Goal: Task Accomplishment & Management: Manage account settings

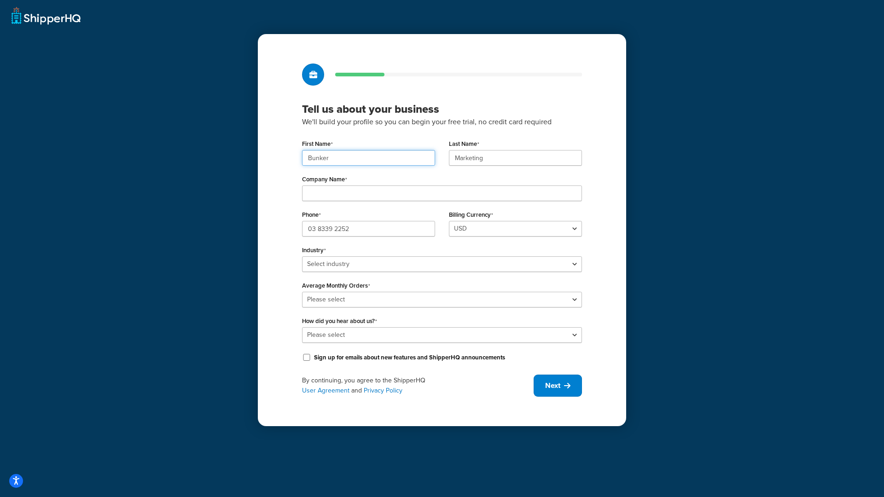
click at [350, 158] on input "Bunker" at bounding box center [368, 158] width 133 height 16
type input "Andrew"
type input "Barbeler"
type input "Shield Doors & Windows"
click at [349, 230] on input "03 8339 2252" at bounding box center [368, 229] width 133 height 16
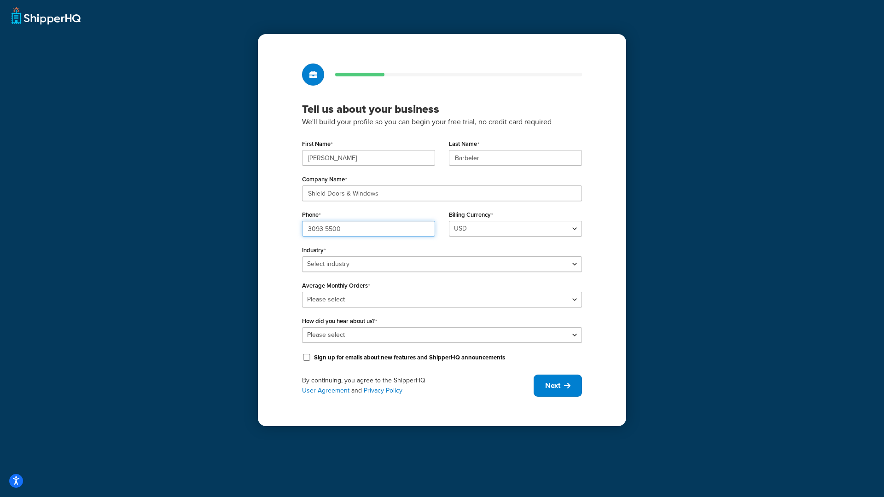
type input "3093 5500"
click at [464, 231] on select "USD" at bounding box center [515, 229] width 133 height 16
click at [449, 221] on select "USD" at bounding box center [515, 229] width 133 height 16
click at [380, 272] on select "Select industry Automotive Adult Agriculture Alcohol, Tobacco & CBD Arts & Craf…" at bounding box center [442, 265] width 280 height 16
select select "17"
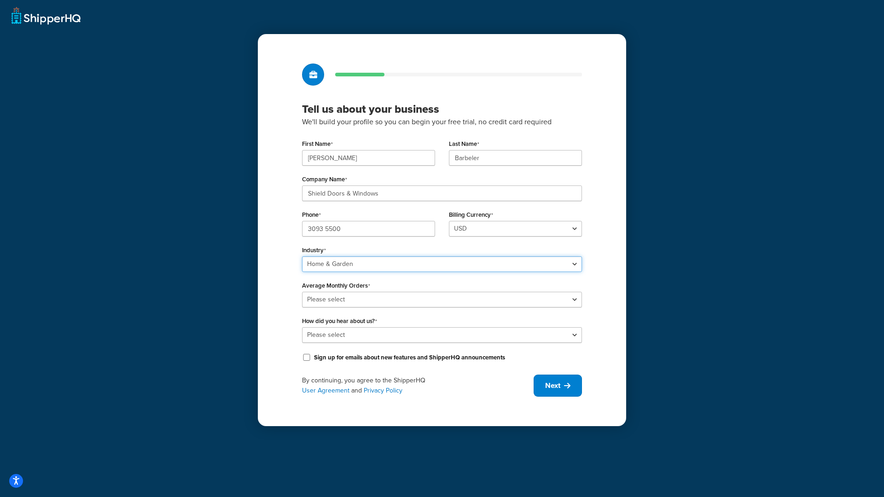
click at [302, 257] on select "Select industry Automotive Adult Agriculture Alcohol, Tobacco & CBD Arts & Craf…" at bounding box center [442, 265] width 280 height 16
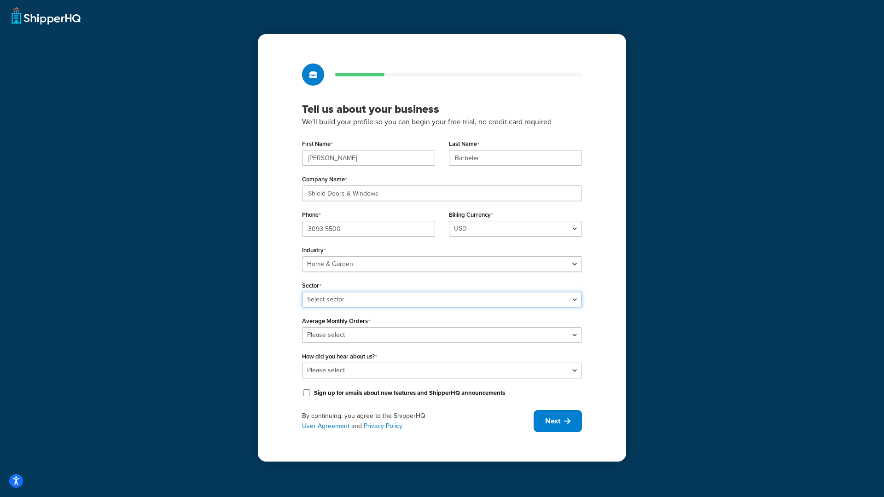
click at [351, 295] on select "Select sector Furniture Garden Supplies Home Goods Home Improvement Nursery / A…" at bounding box center [442, 300] width 280 height 16
select select "44"
click at [302, 292] on select "Select sector Furniture Garden Supplies Home Goods Home Improvement Nursery / A…" at bounding box center [442, 300] width 280 height 16
click at [360, 338] on select "Please select 0-500 501-1,000 1,001-10,000 10,001-20,000 Over 20,000" at bounding box center [442, 336] width 280 height 16
select select "1"
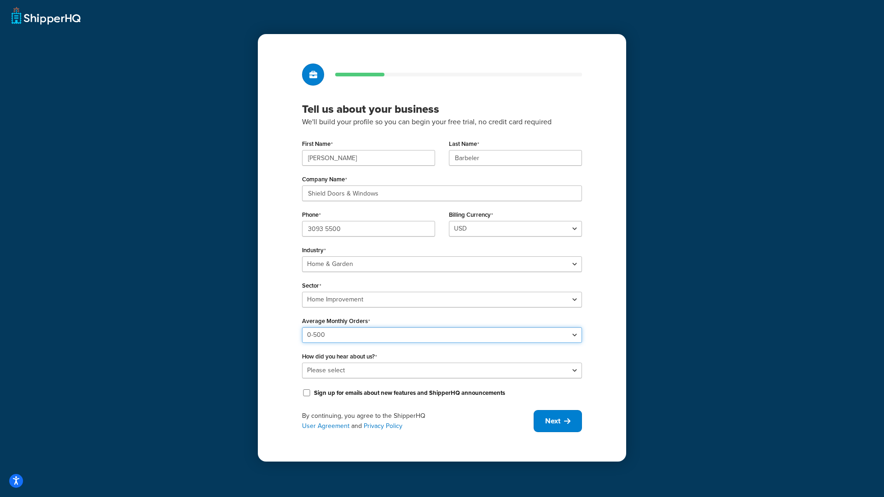
click at [302, 328] on select "Please select 0-500 501-1,000 1,001-10,000 10,001-20,000 Over 20,000" at bounding box center [442, 336] width 280 height 16
click at [374, 365] on select "Please select Online Search App Store or Marketplace Listing Referred by Agency…" at bounding box center [442, 371] width 280 height 16
select select "1"
click at [302, 363] on select "Please select Online Search App Store or Marketplace Listing Referred by Agency…" at bounding box center [442, 371] width 280 height 16
click at [556, 425] on span "Next" at bounding box center [552, 421] width 15 height 10
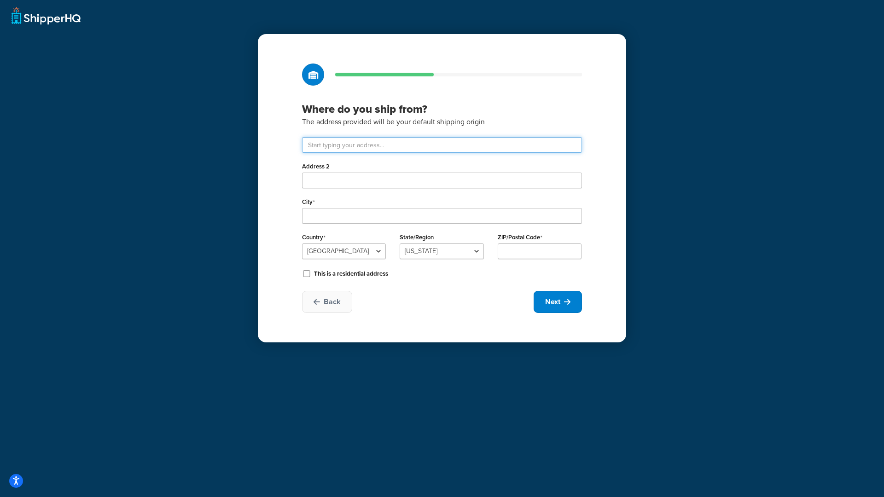
click at [377, 144] on input "text" at bounding box center [442, 145] width 280 height 16
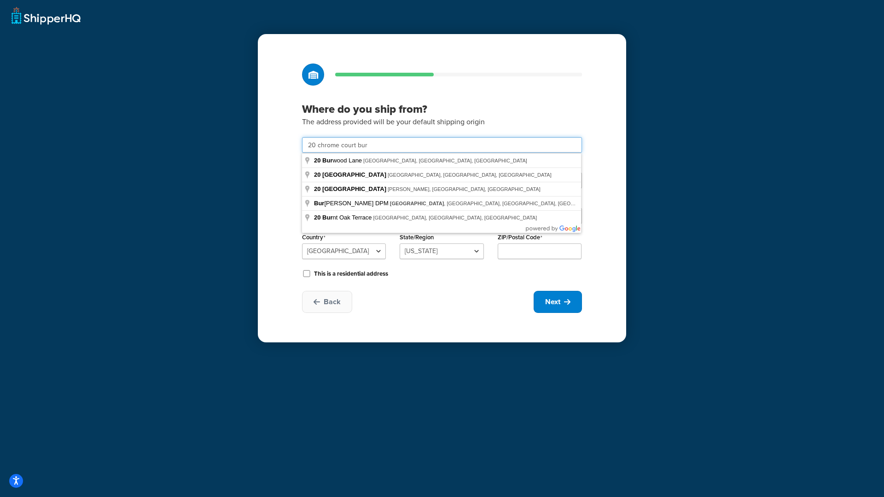
type input "20 chrome court bur"
click at [327, 248] on select "United States United Kingdom Afghanistan Åland Islands Albania Algeria American…" at bounding box center [344, 252] width 84 height 16
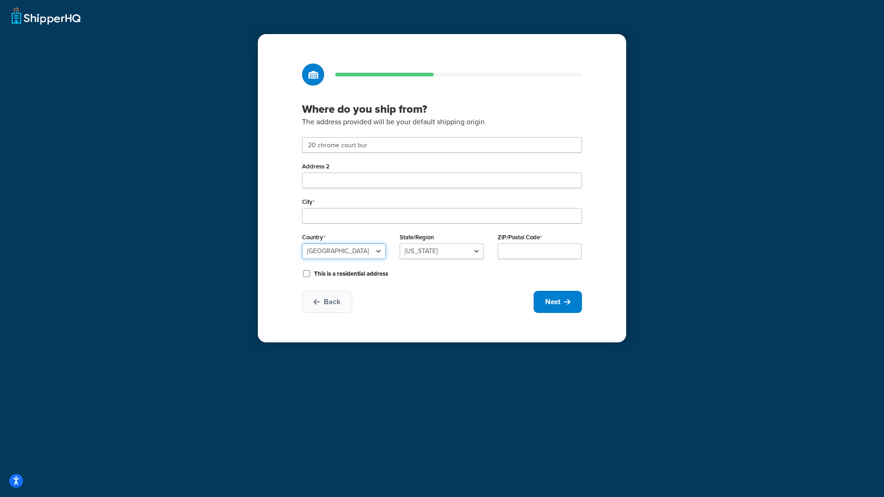
select select "1013"
click at [302, 244] on select "United States United Kingdom Afghanistan Åland Islands Albania Algeria American…" at bounding box center [344, 252] width 84 height 16
click at [462, 253] on input "State/Region" at bounding box center [442, 252] width 84 height 16
click at [462, 254] on select "Australian Capital Territory New South Wales Northern Territory Queensland Sout…" at bounding box center [442, 252] width 84 height 16
select select "176"
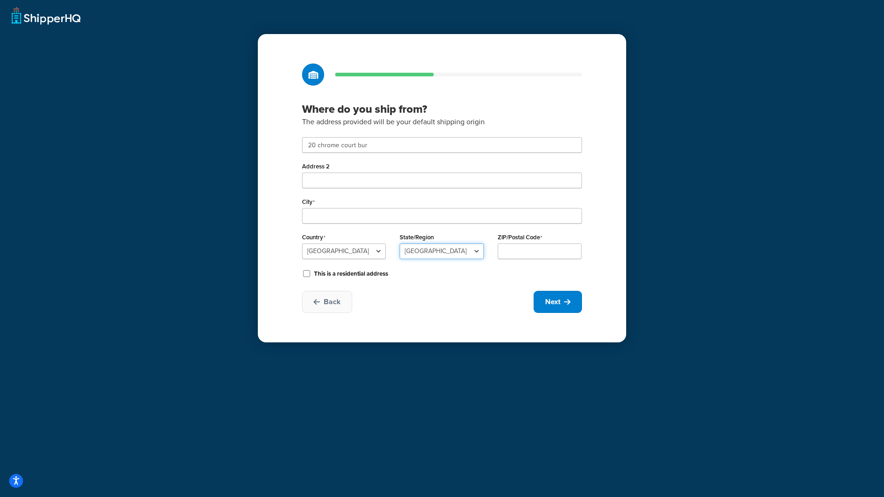
click at [400, 244] on select "Australian Capital Territory New South Wales Northern Territory Queensland Sout…" at bounding box center [442, 252] width 84 height 16
click at [541, 247] on input "ZIP/Postal Code" at bounding box center [540, 252] width 84 height 16
type input "4505"
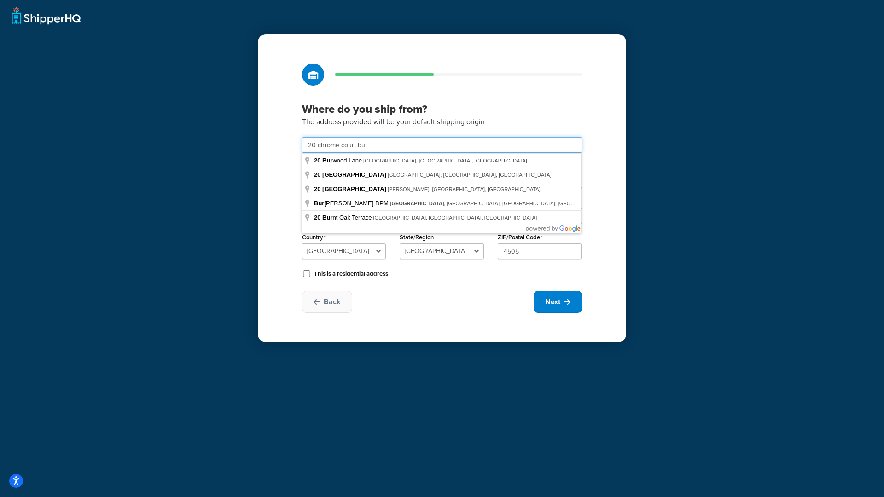
click at [393, 149] on input "20 chrome court bur" at bounding box center [442, 145] width 280 height 16
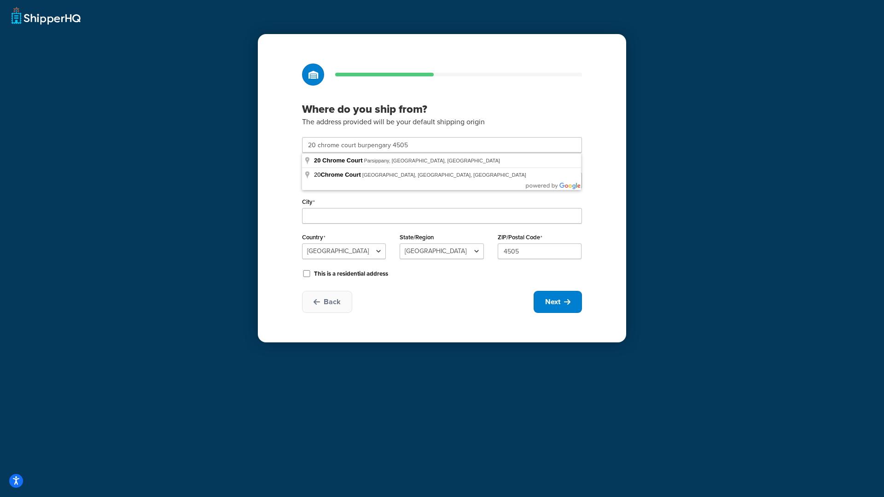
click at [380, 338] on div "Where do you ship from? The address provided will be your default shipping orig…" at bounding box center [442, 188] width 369 height 309
click at [408, 178] on input "Address 2" at bounding box center [442, 181] width 280 height 16
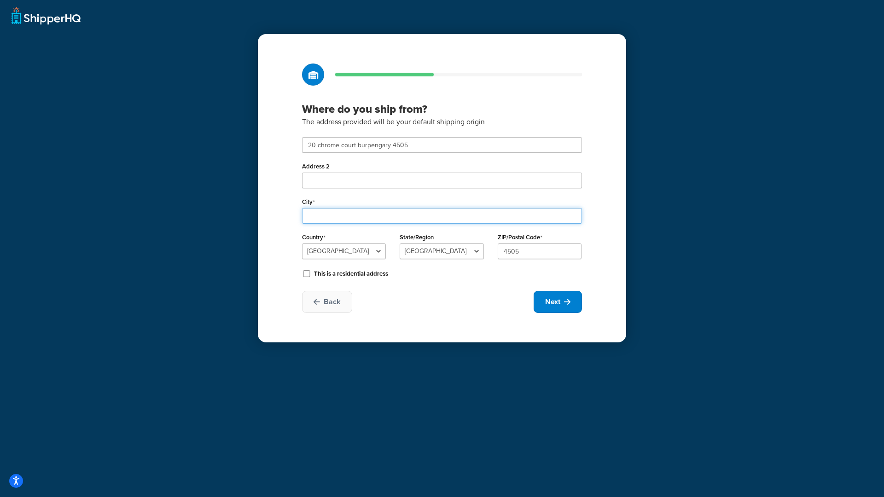
click at [382, 218] on input "City" at bounding box center [442, 216] width 280 height 16
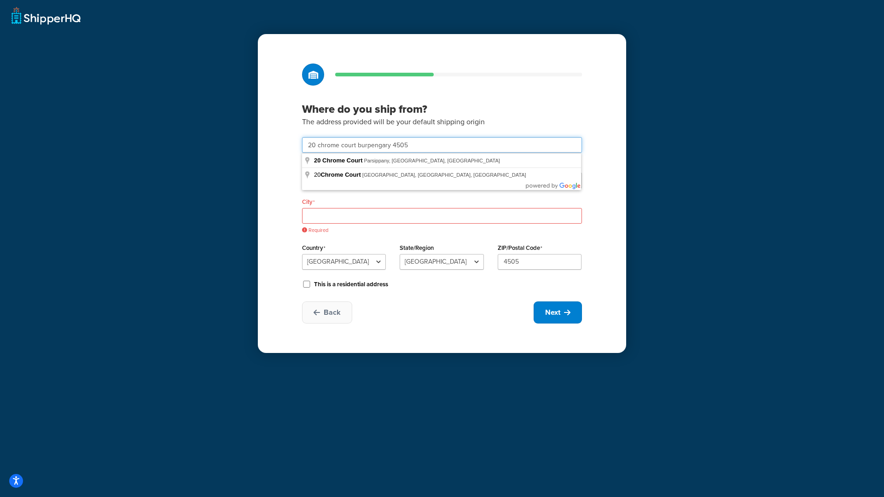
drag, startPoint x: 426, startPoint y: 143, endPoint x: 357, endPoint y: 146, distance: 68.7
click at [357, 146] on input "20 chrome court burpengary 4505" at bounding box center [442, 145] width 280 height 16
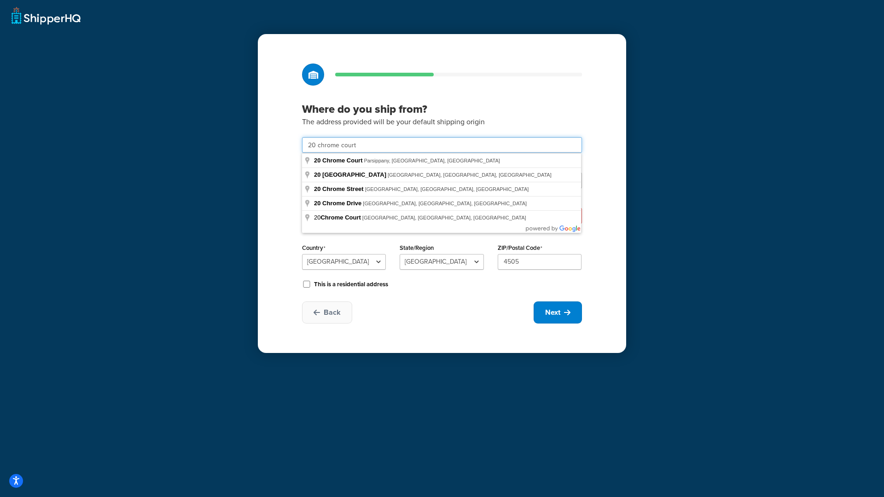
type input "20 chrome court"
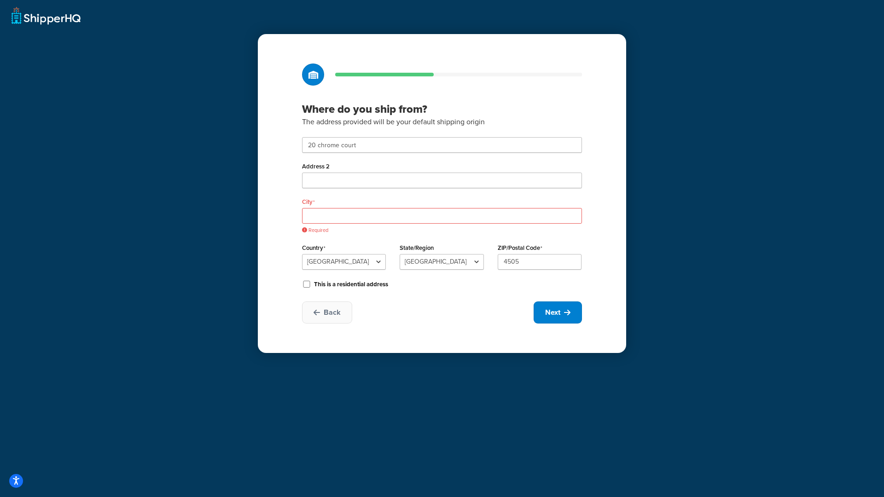
drag, startPoint x: 255, startPoint y: 233, endPoint x: 353, endPoint y: 230, distance: 98.6
click at [255, 233] on div "Where do you ship from? The address provided will be your default shipping orig…" at bounding box center [442, 248] width 884 height 497
click at [369, 215] on input "City" at bounding box center [442, 216] width 280 height 16
paste input "burpengary 4505"
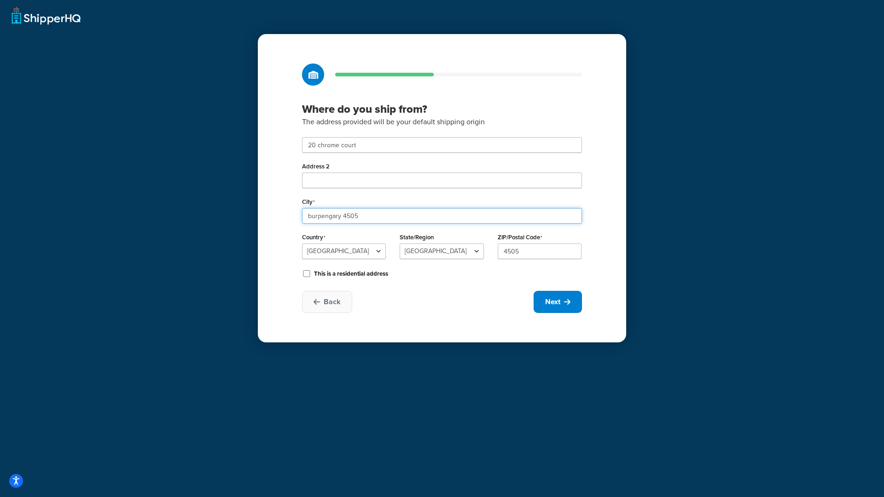
click at [311, 215] on input "burpengary 4505" at bounding box center [442, 216] width 280 height 16
type input "Burpengary 4505"
click at [542, 294] on button "Next" at bounding box center [558, 302] width 48 height 22
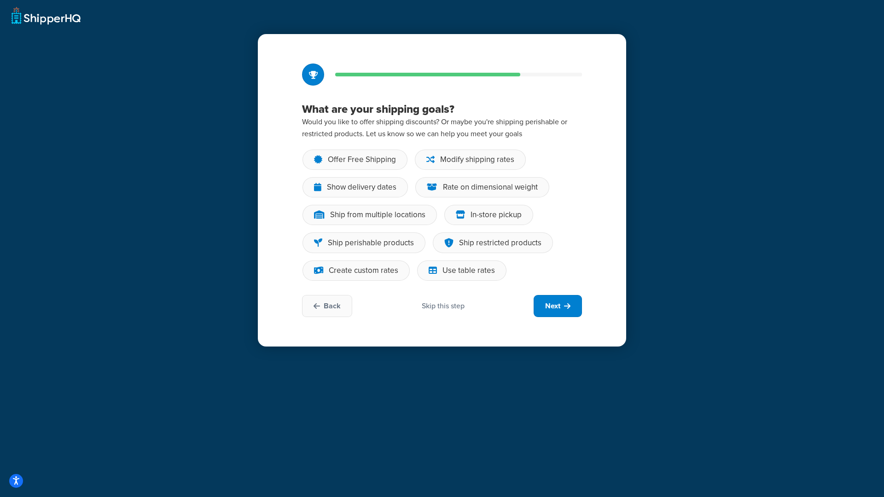
click at [441, 306] on div "Skip this step" at bounding box center [443, 306] width 43 height 10
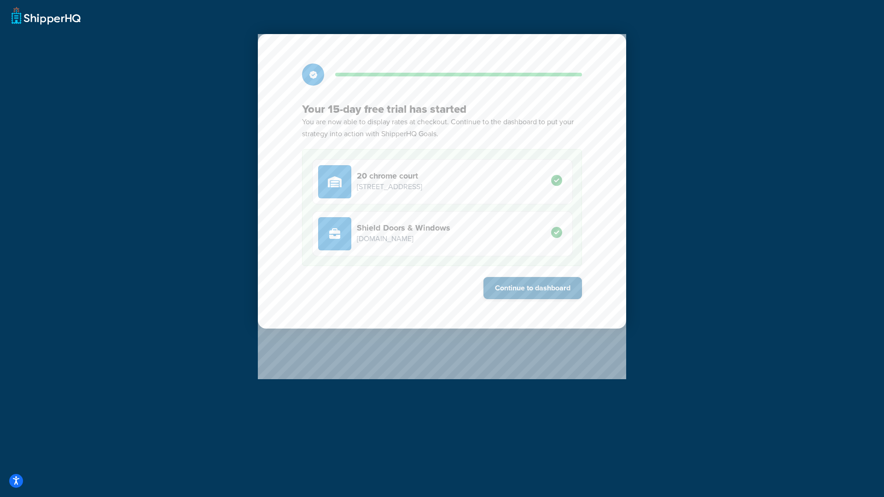
click at [515, 285] on button "Continue to dashboard" at bounding box center [533, 288] width 99 height 22
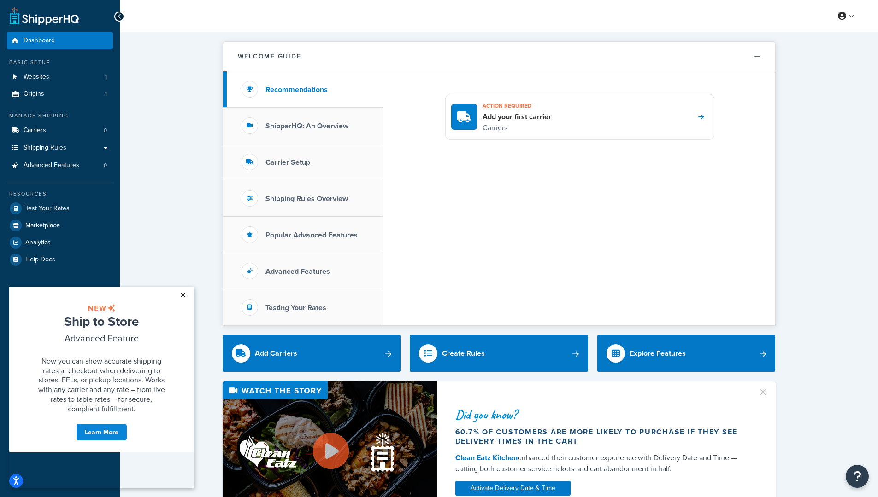
click at [183, 291] on link "×" at bounding box center [183, 295] width 16 height 17
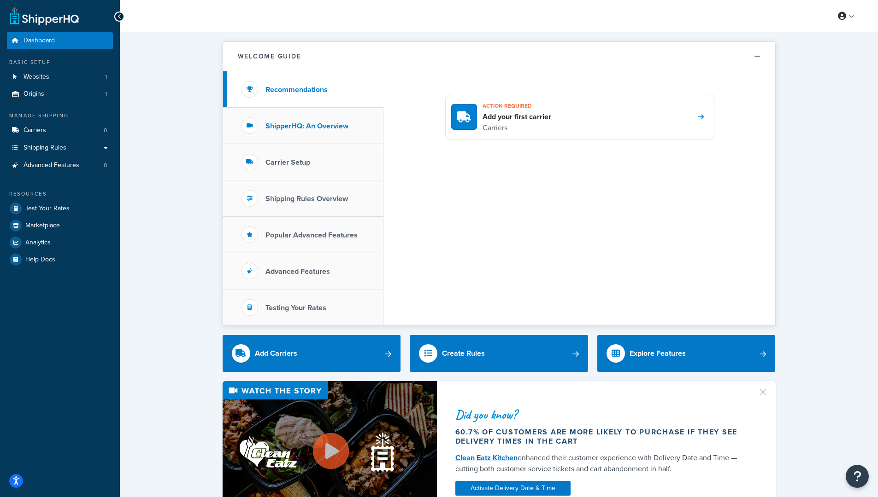
click at [334, 134] on li "ShipperHQ: An Overview" at bounding box center [303, 126] width 160 height 36
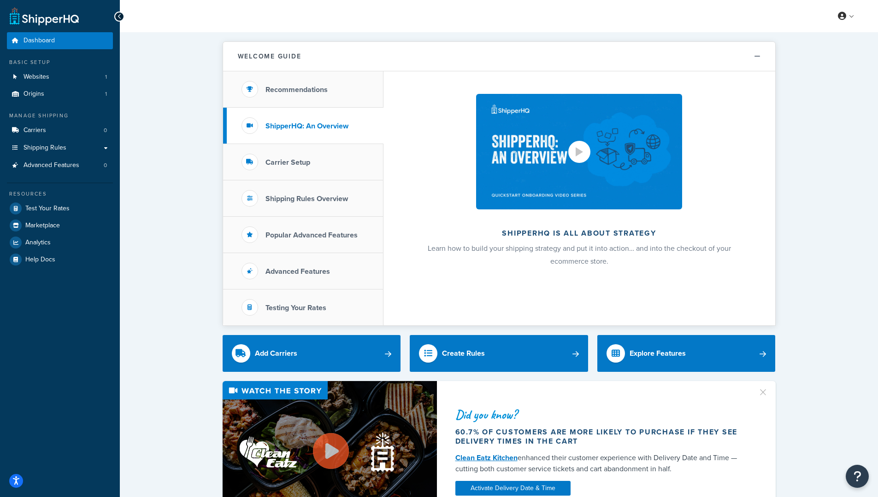
click at [580, 155] on div at bounding box center [578, 151] width 7 height 9
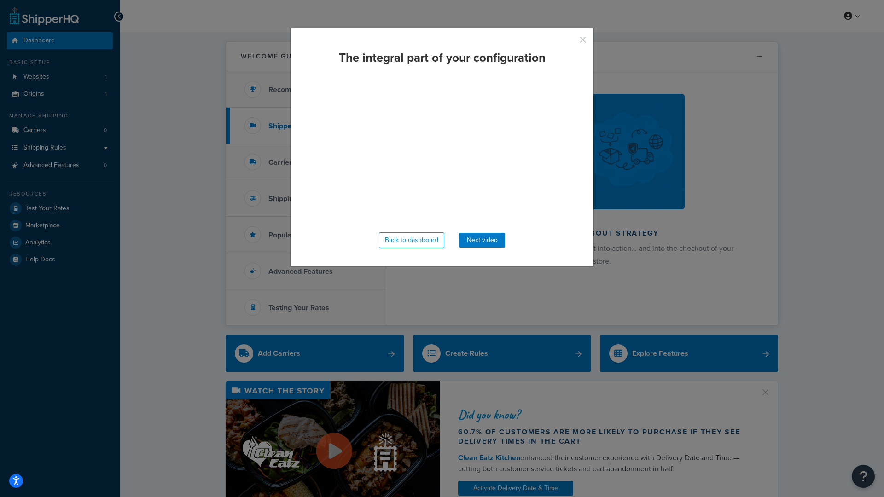
click at [571, 42] on button "button" at bounding box center [569, 43] width 2 height 2
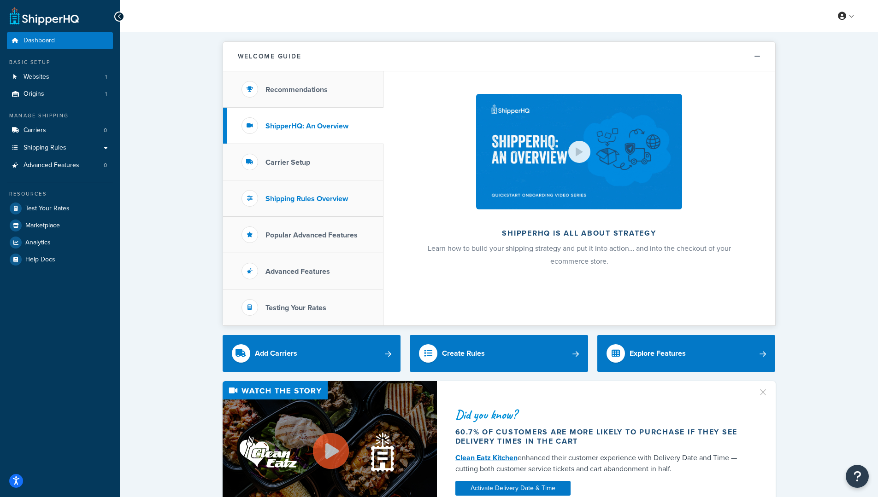
click at [325, 207] on li "Shipping Rules Overview" at bounding box center [303, 199] width 160 height 36
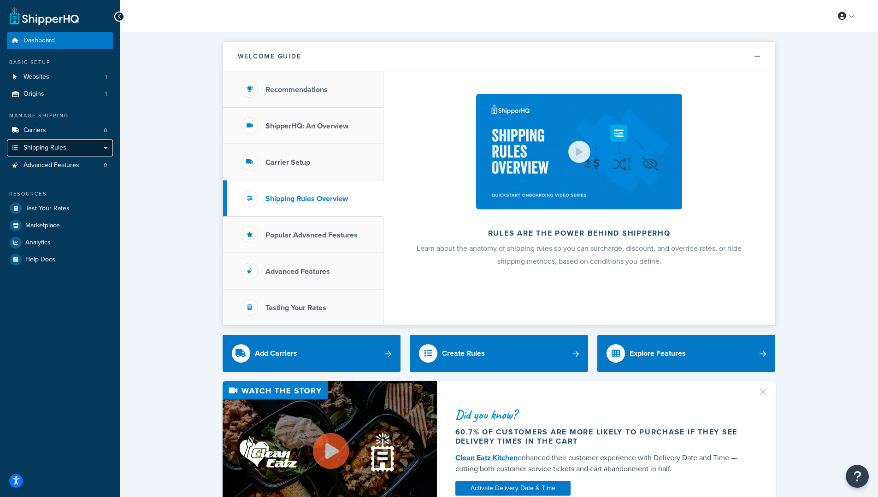
click at [69, 152] on link "Shipping Rules" at bounding box center [60, 148] width 106 height 17
click at [98, 150] on link "Shipping Rules" at bounding box center [60, 148] width 106 height 17
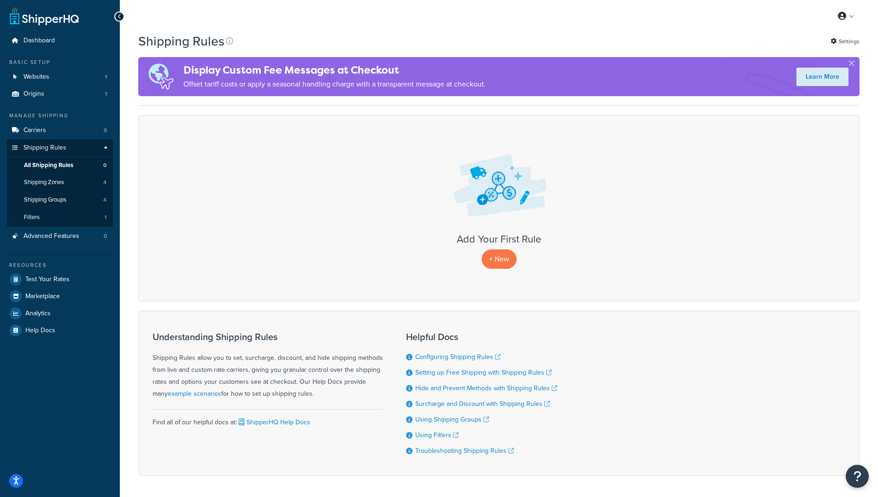
click at [501, 203] on img at bounding box center [498, 186] width 107 height 77
click at [505, 259] on p "+ New" at bounding box center [498, 259] width 35 height 19
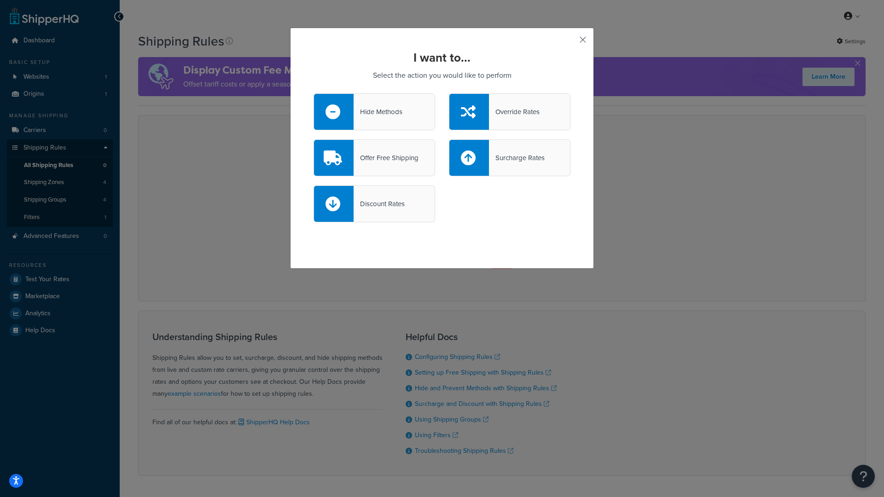
click at [571, 42] on button "button" at bounding box center [569, 43] width 2 height 2
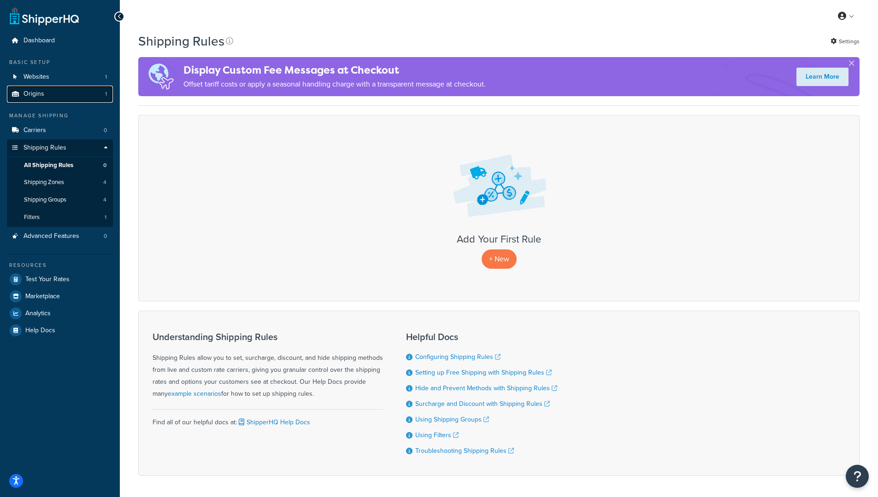
click at [29, 98] on span "Origins" at bounding box center [33, 94] width 21 height 8
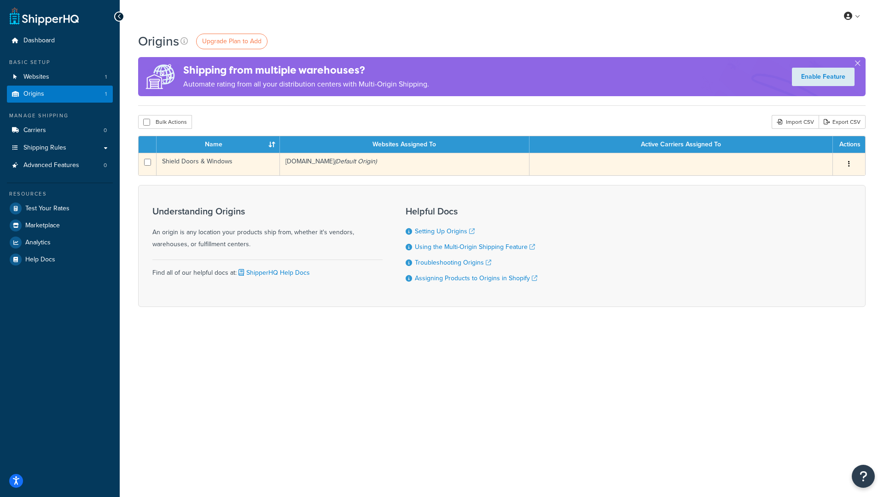
click at [195, 165] on td "Shield Doors & Windows" at bounding box center [218, 164] width 123 height 23
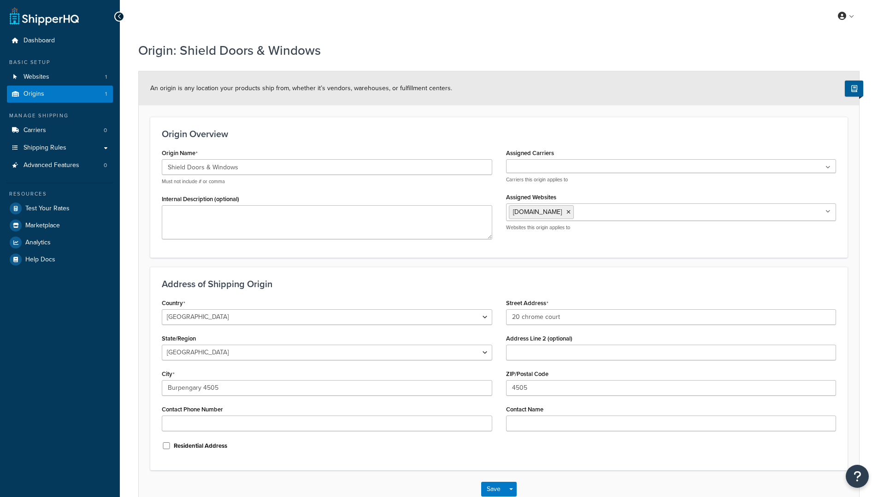
select select "1013"
select select "176"
click at [87, 100] on link "Origins 1" at bounding box center [60, 94] width 106 height 17
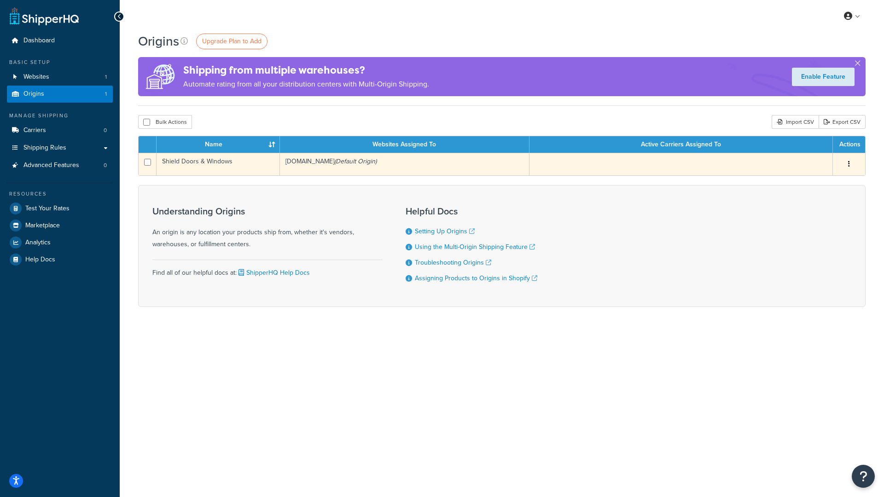
click at [847, 161] on button "button" at bounding box center [849, 164] width 13 height 15
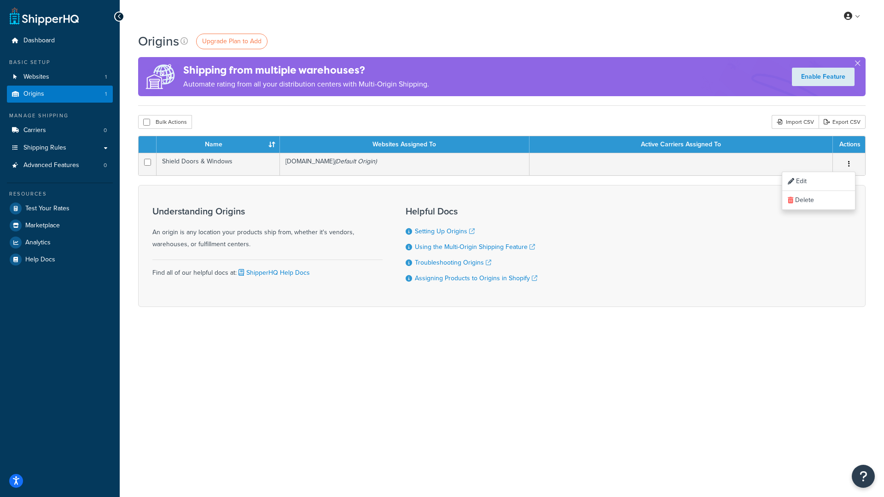
click at [698, 269] on div "Understanding Origins An origin is any location your products ship from, whethe…" at bounding box center [502, 246] width 728 height 122
click at [133, 220] on div "Origins Upgrade Plan to Add Shipping from multiple warehouses? Automate rating …" at bounding box center [502, 185] width 765 height 307
click at [235, 44] on span "Upgrade Plan to Add" at bounding box center [231, 41] width 59 height 10
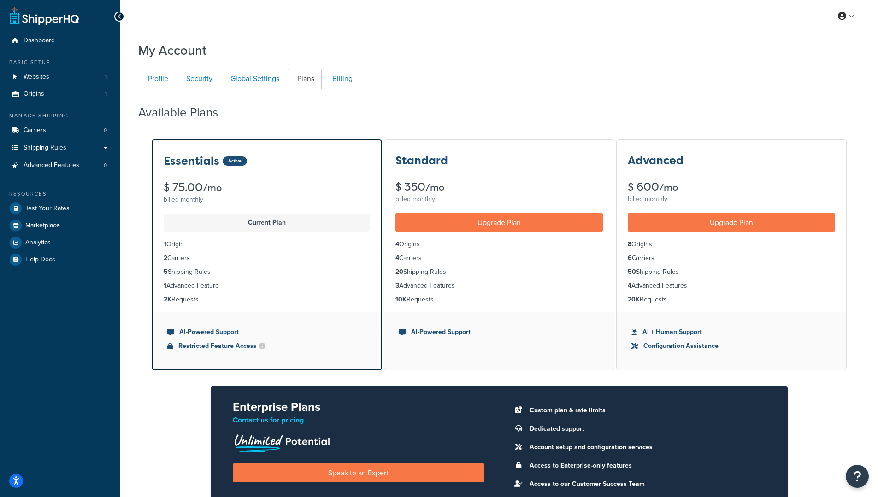
click at [243, 227] on p "Current Plan" at bounding box center [266, 223] width 195 height 13
click at [343, 73] on link "Billing" at bounding box center [340, 79] width 37 height 21
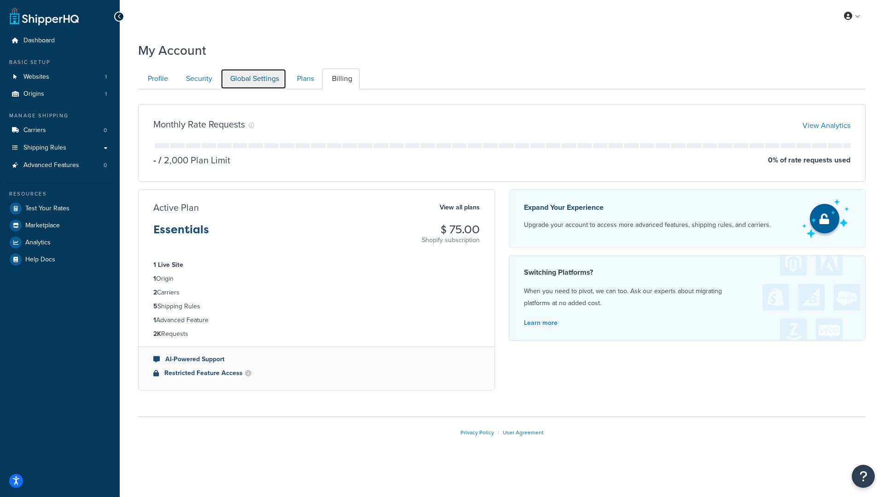
click at [281, 81] on link "Global Settings" at bounding box center [254, 79] width 66 height 21
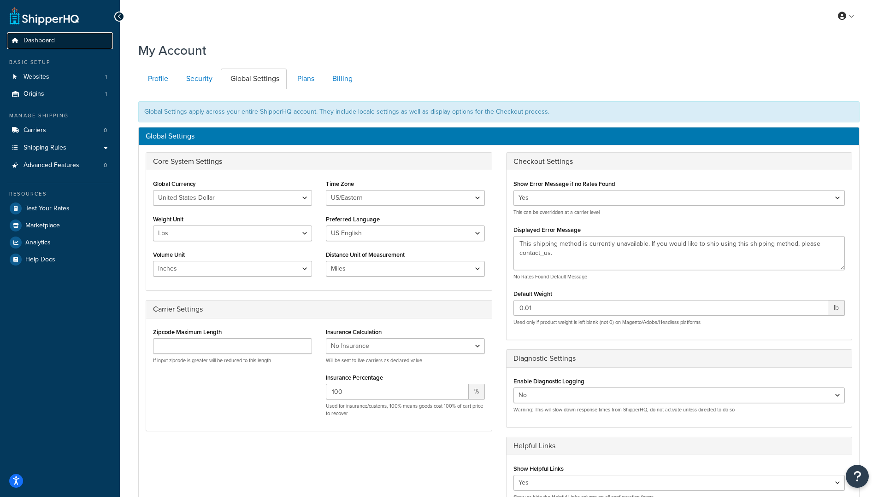
click at [55, 38] on link "Dashboard" at bounding box center [60, 40] width 106 height 17
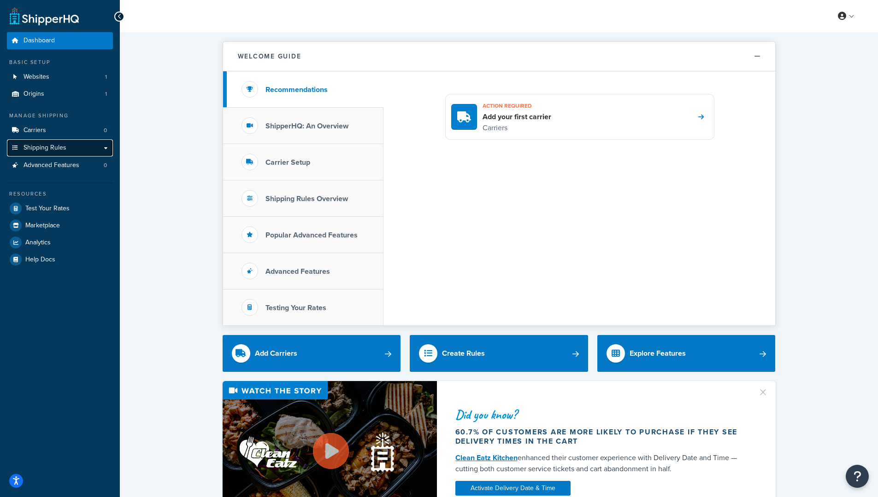
click at [99, 148] on link "Shipping Rules" at bounding box center [60, 148] width 106 height 17
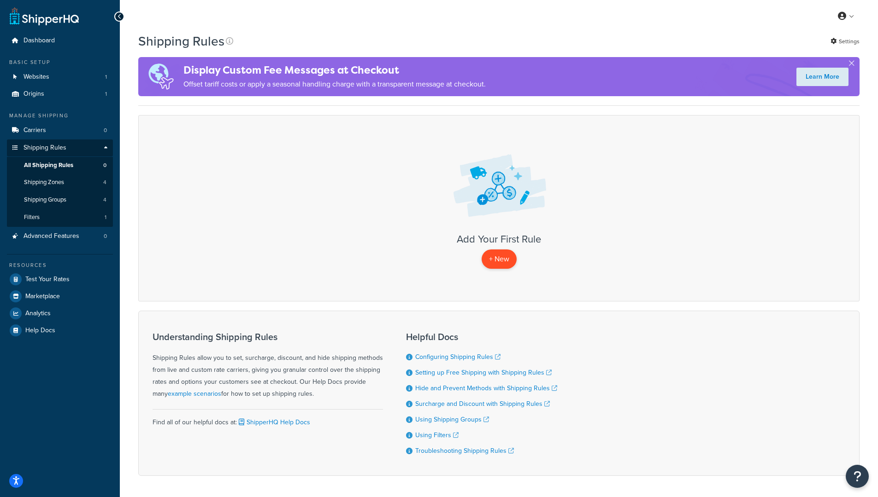
click at [494, 259] on p "+ New" at bounding box center [498, 259] width 35 height 19
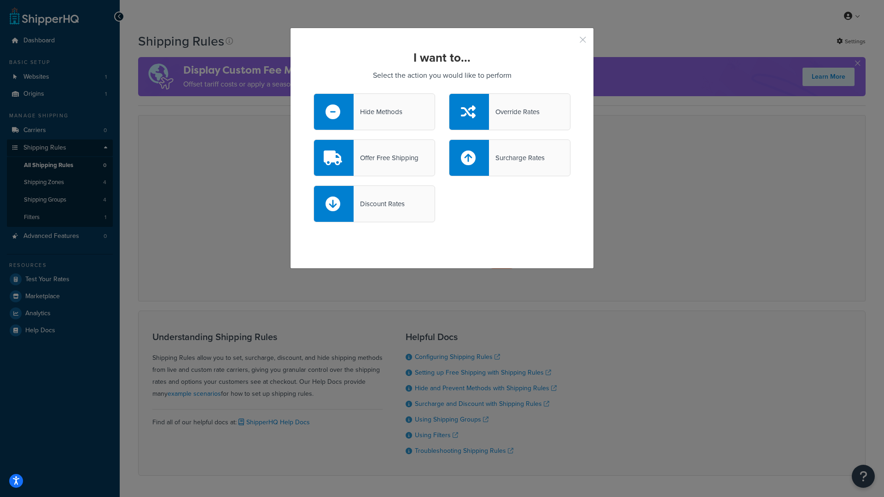
drag, startPoint x: 578, startPoint y: 38, endPoint x: 584, endPoint y: 39, distance: 6.0
click at [571, 42] on button "button" at bounding box center [569, 43] width 2 height 2
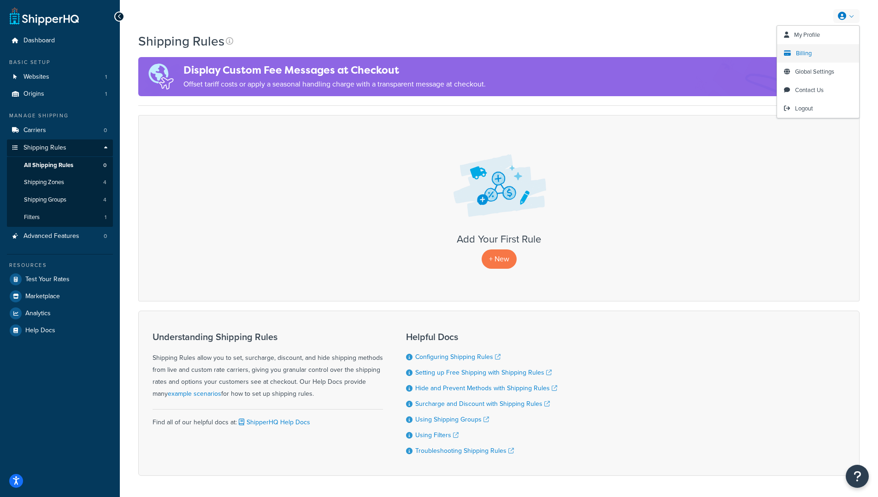
click at [808, 50] on span "Billing" at bounding box center [804, 53] width 16 height 9
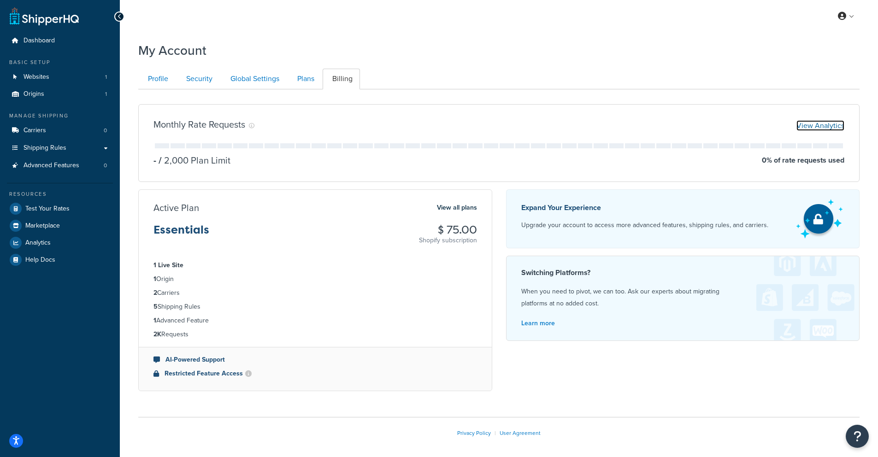
click at [813, 129] on link "View Analytics" at bounding box center [820, 125] width 48 height 11
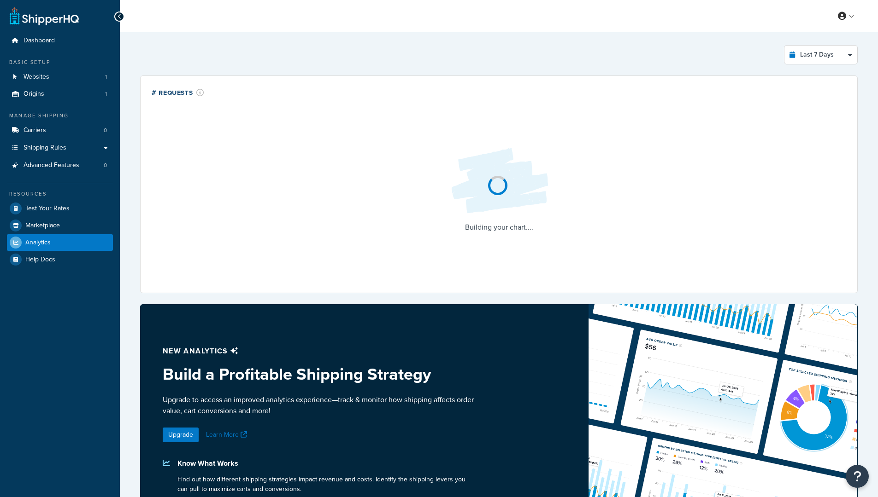
select select "last_7_days"
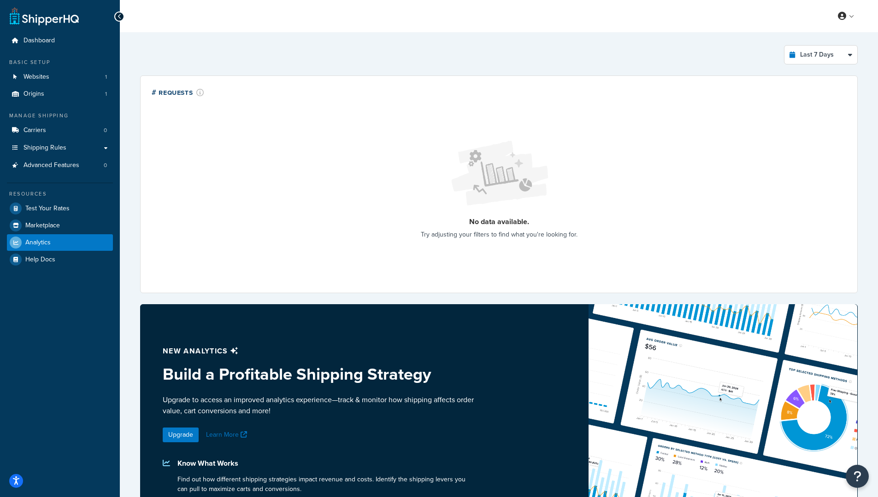
click at [120, 18] on icon at bounding box center [119, 16] width 4 height 6
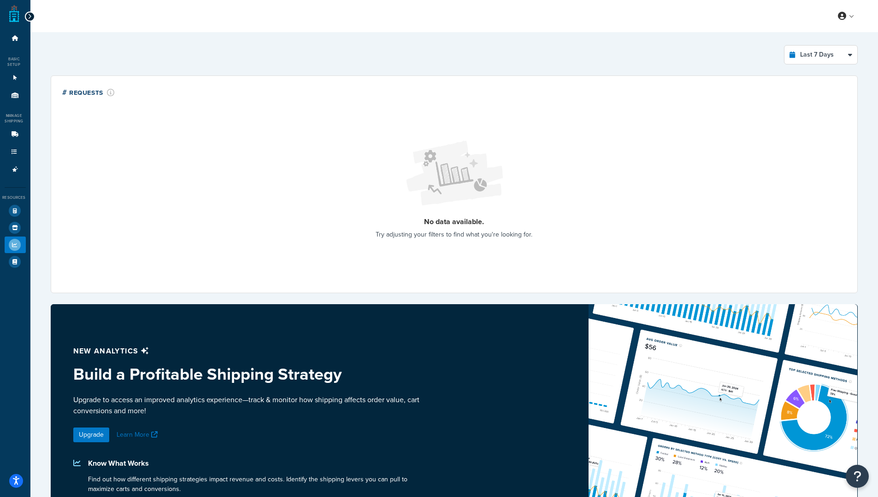
click at [31, 18] on div at bounding box center [30, 17] width 10 height 10
click at [15, 241] on icon at bounding box center [15, 245] width 12 height 12
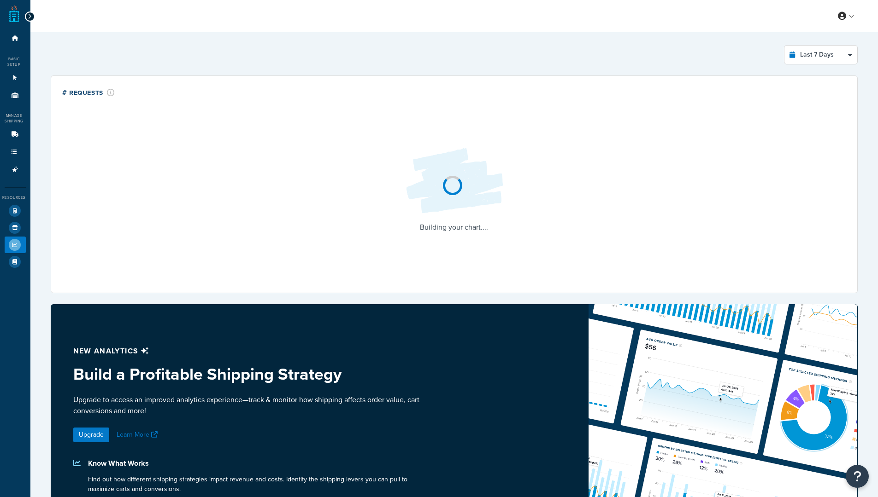
select select "last_7_days"
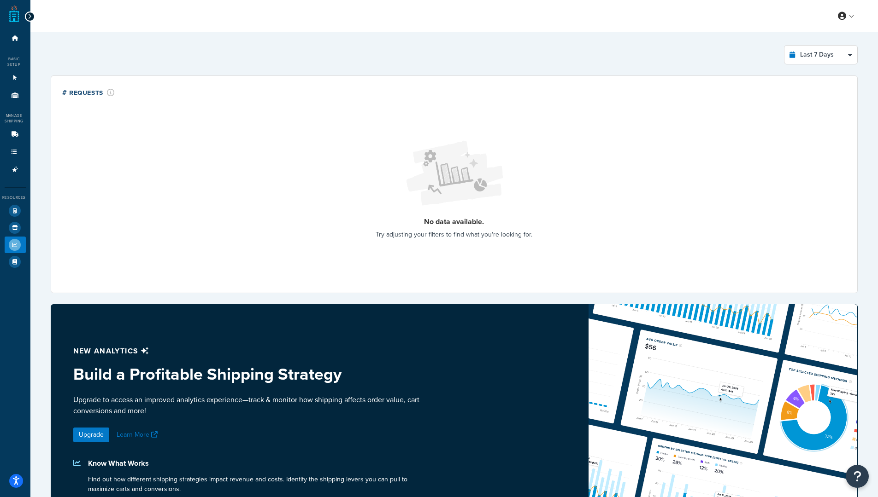
click at [30, 17] on icon at bounding box center [30, 16] width 4 height 6
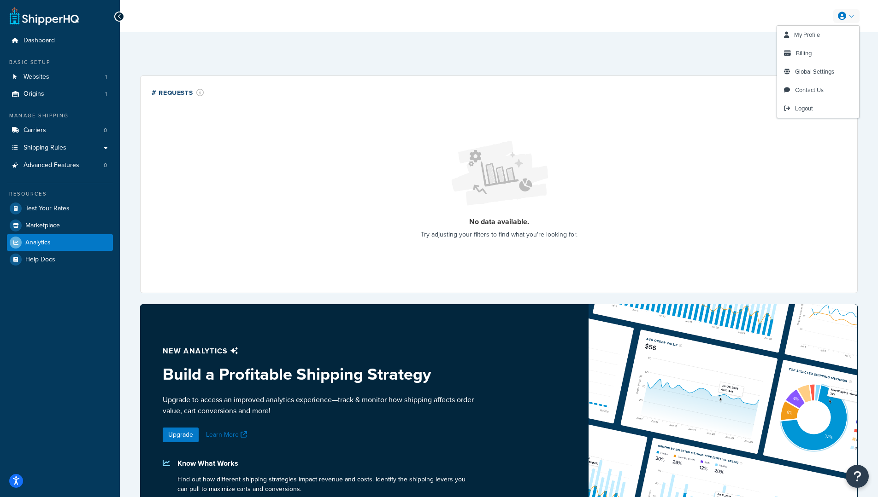
click at [850, 21] on link at bounding box center [846, 16] width 26 height 14
click at [817, 54] on link "Billing" at bounding box center [818, 53] width 82 height 18
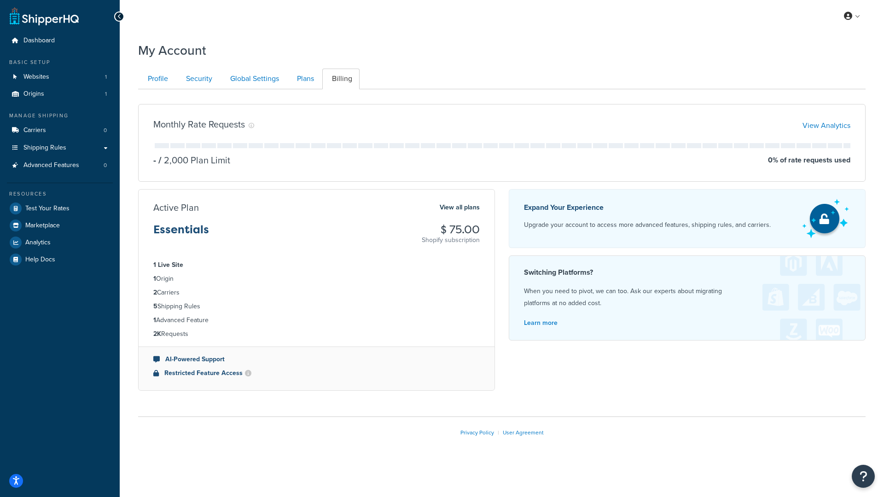
click at [473, 219] on div "Active Plan View all plans Essentials $ 75.00 Shopify subscription" at bounding box center [317, 223] width 356 height 43
click at [452, 206] on link "View all plans" at bounding box center [460, 208] width 40 height 12
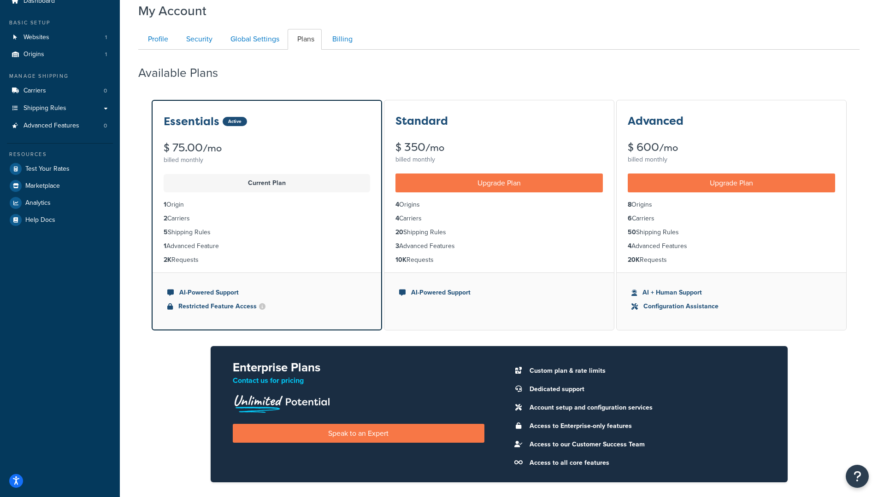
scroll to position [37, 0]
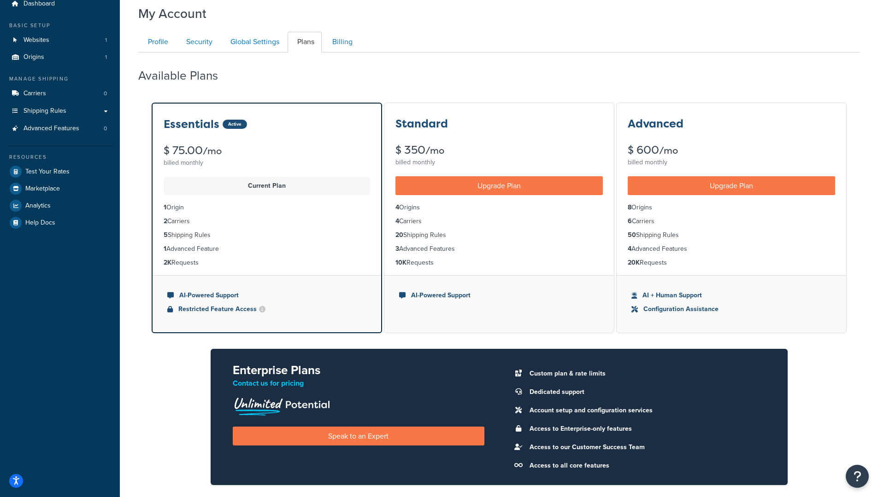
click at [291, 173] on div "Essentials Active $ 75.00 /mo billed monthly" at bounding box center [266, 140] width 228 height 73
drag, startPoint x: 270, startPoint y: 195, endPoint x: 263, endPoint y: 199, distance: 7.6
click at [270, 196] on ul "1 Origin 2 Carriers 5 Shipping Rules 1 Advanced Feature 2K Requests" at bounding box center [266, 235] width 228 height 80
drag, startPoint x: 211, startPoint y: 293, endPoint x: 227, endPoint y: 295, distance: 15.3
click at [220, 304] on ul "AI-Powered Support Restricted Feature Access" at bounding box center [266, 303] width 228 height 57
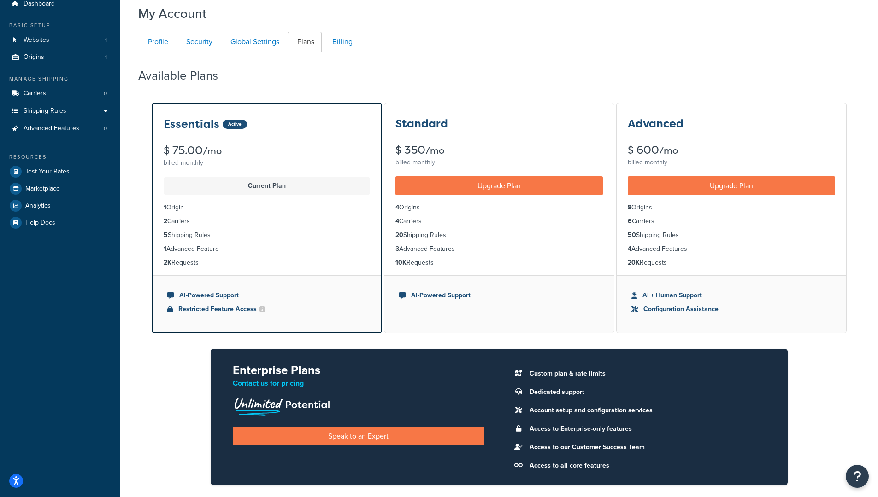
click at [239, 292] on li "AI-Powered Support" at bounding box center [266, 296] width 199 height 10
click at [247, 34] on link "Global Settings" at bounding box center [254, 42] width 66 height 21
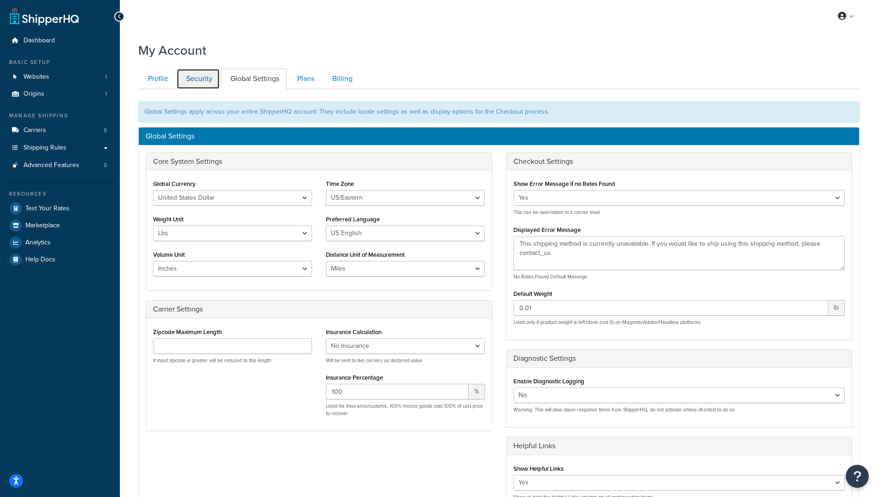
click at [212, 72] on link "Security" at bounding box center [197, 79] width 43 height 21
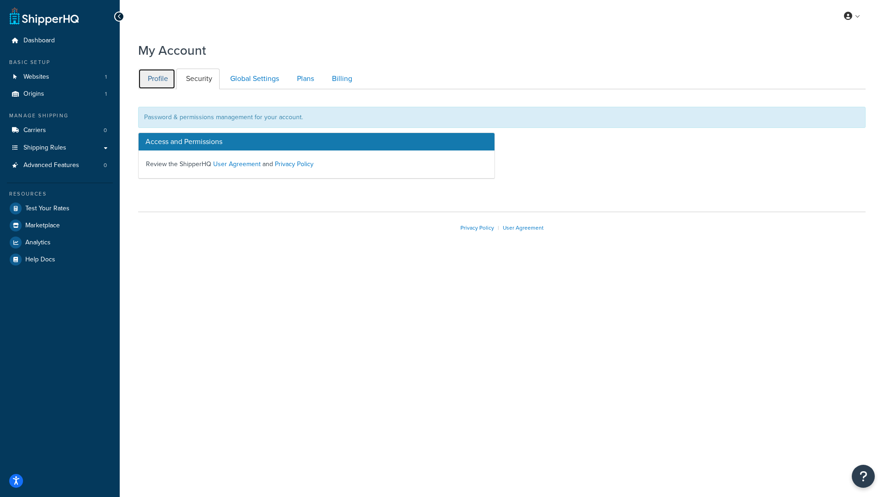
click at [152, 78] on link "Profile" at bounding box center [156, 79] width 37 height 21
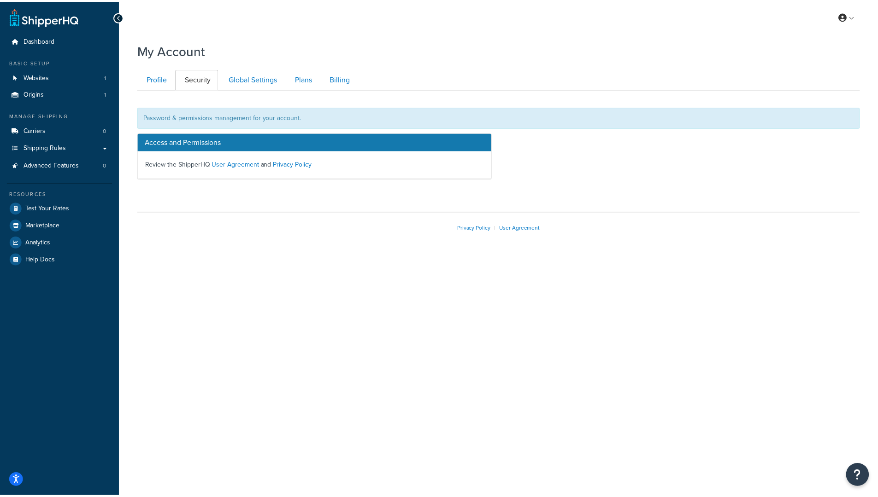
scroll to position [25, 0]
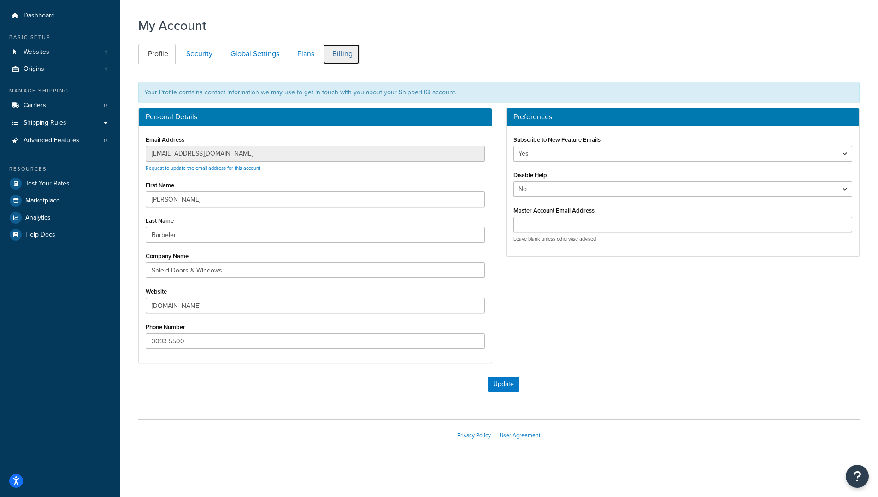
click at [338, 53] on link "Billing" at bounding box center [340, 54] width 37 height 21
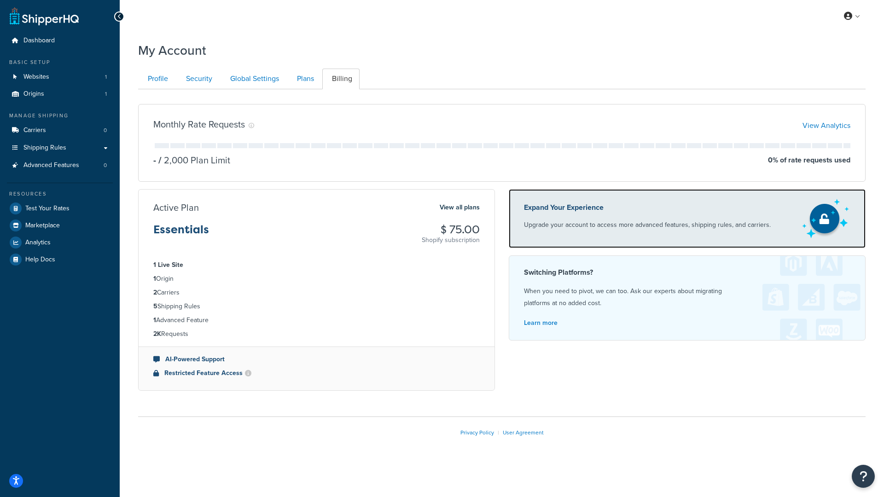
click at [521, 248] on div "Expand Your Experience Upgrade your account to access more advanced features, s…" at bounding box center [687, 218] width 357 height 59
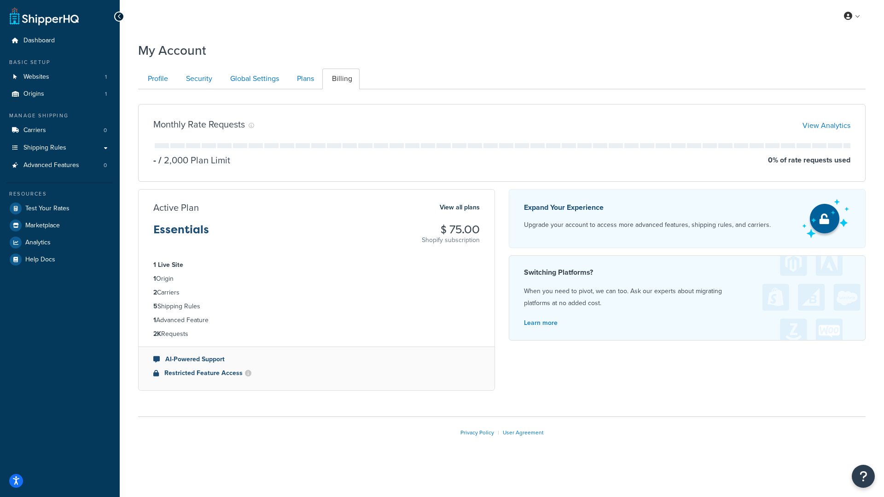
click at [430, 230] on h3 "$ 75.00" at bounding box center [451, 230] width 58 height 12
click at [439, 232] on h3 "$ 75.00" at bounding box center [451, 230] width 58 height 12
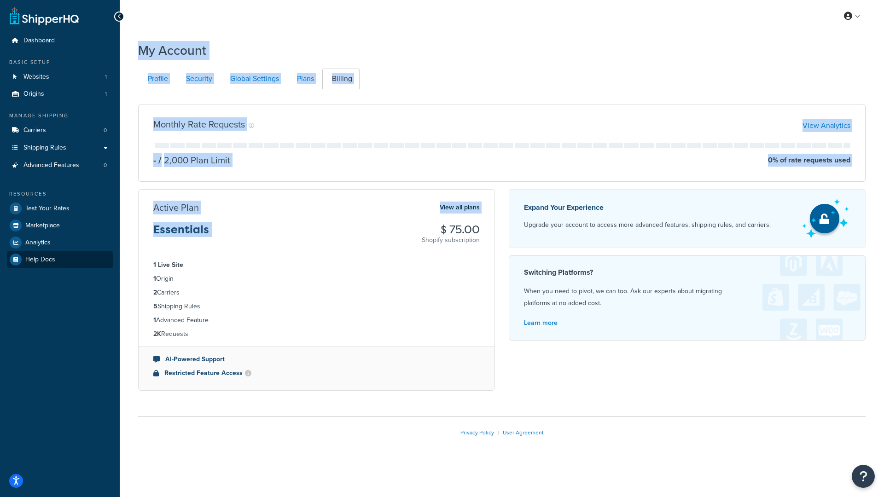
drag, startPoint x: 442, startPoint y: 233, endPoint x: 66, endPoint y: 266, distance: 377.3
click at [64, 267] on div "Dashboard Basic Setup Websites 1 Origins 1 Manage Shipping Carriers 0 Shipping …" at bounding box center [442, 248] width 884 height 497
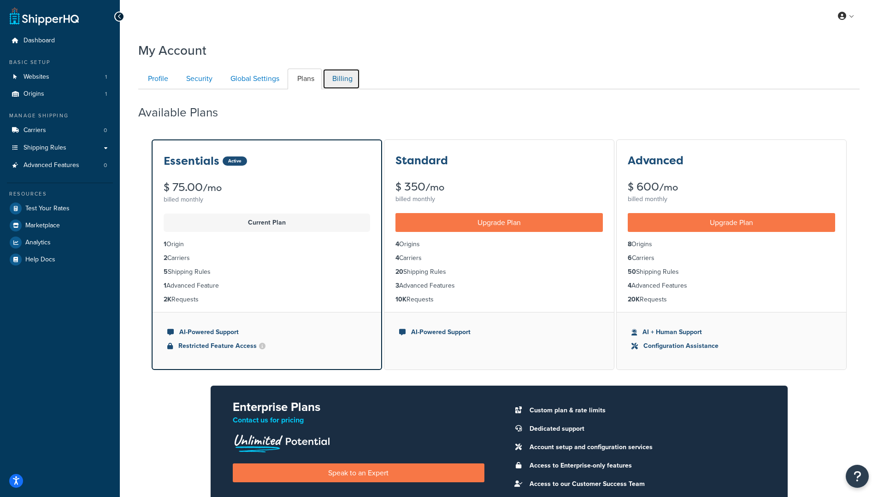
click at [336, 84] on link "Billing" at bounding box center [340, 79] width 37 height 21
